Goal: Task Accomplishment & Management: Use online tool/utility

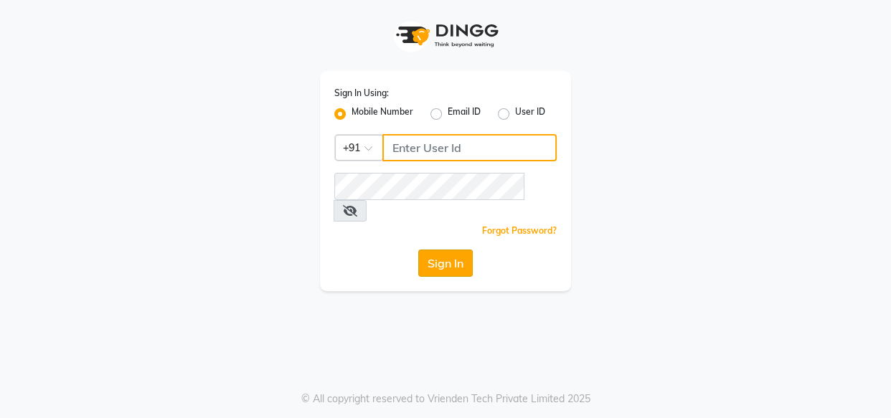
type input "8080794449"
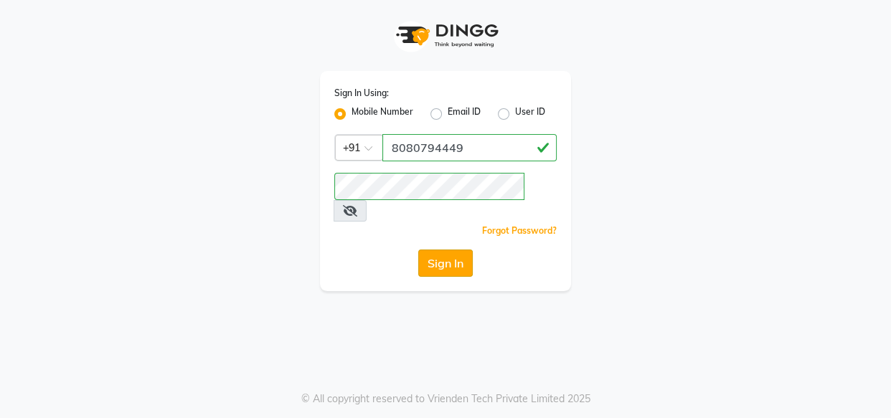
click at [446, 250] on button "Sign In" at bounding box center [445, 263] width 54 height 27
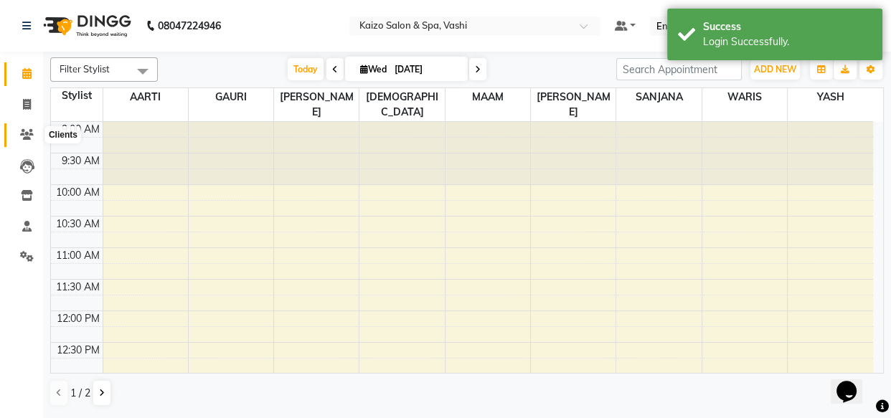
click at [25, 131] on icon at bounding box center [27, 134] width 14 height 11
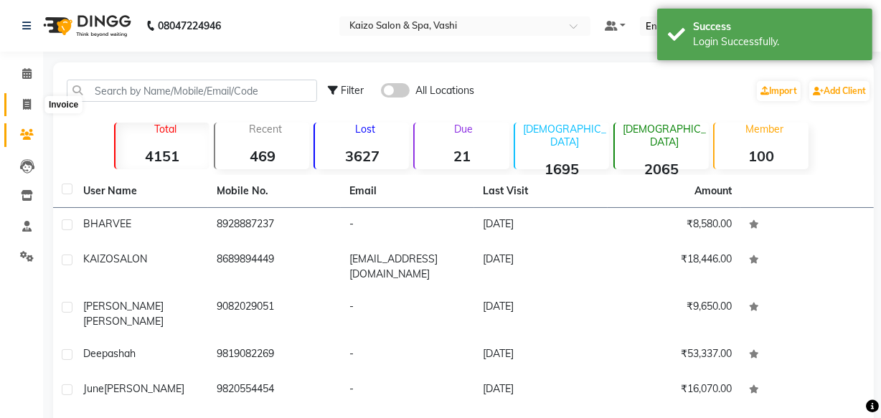
click at [29, 103] on icon at bounding box center [27, 104] width 8 height 11
select select "616"
select select "service"
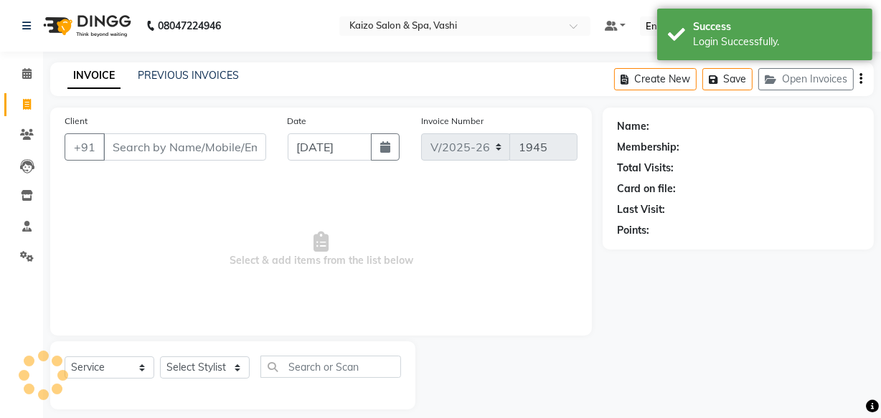
scroll to position [14, 0]
